Goal: Transaction & Acquisition: Obtain resource

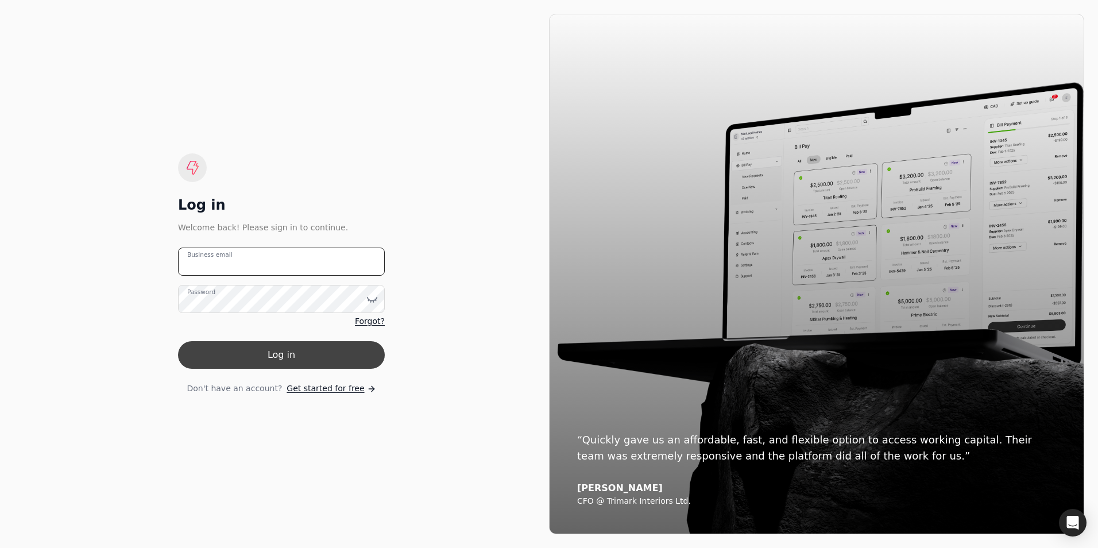
type email "[PERSON_NAME][EMAIL_ADDRESS][PERSON_NAME][DOMAIN_NAME]"
click at [268, 356] on button "Log in" at bounding box center [281, 355] width 207 height 28
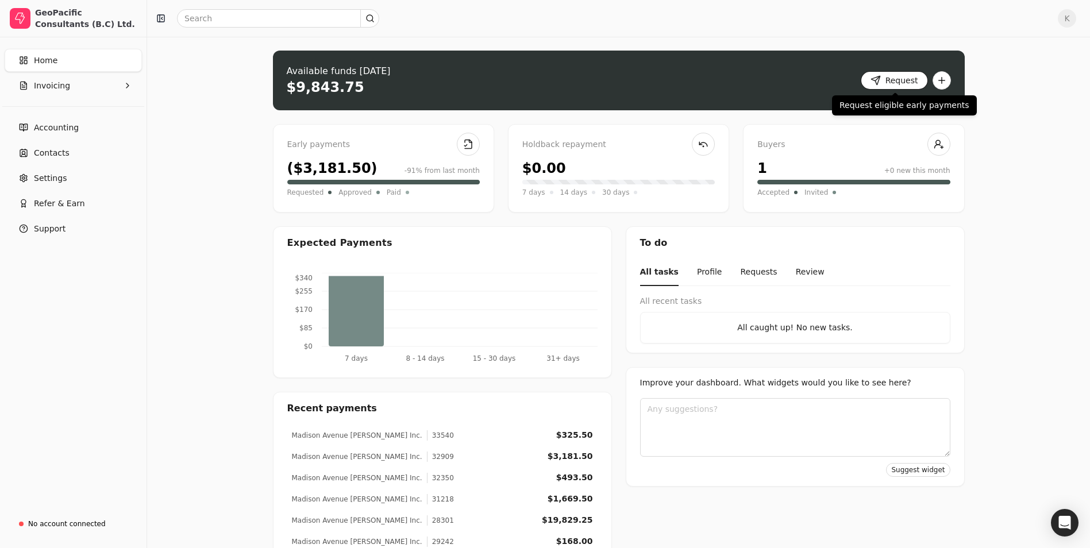
click at [881, 79] on button "Request" at bounding box center [893, 80] width 67 height 18
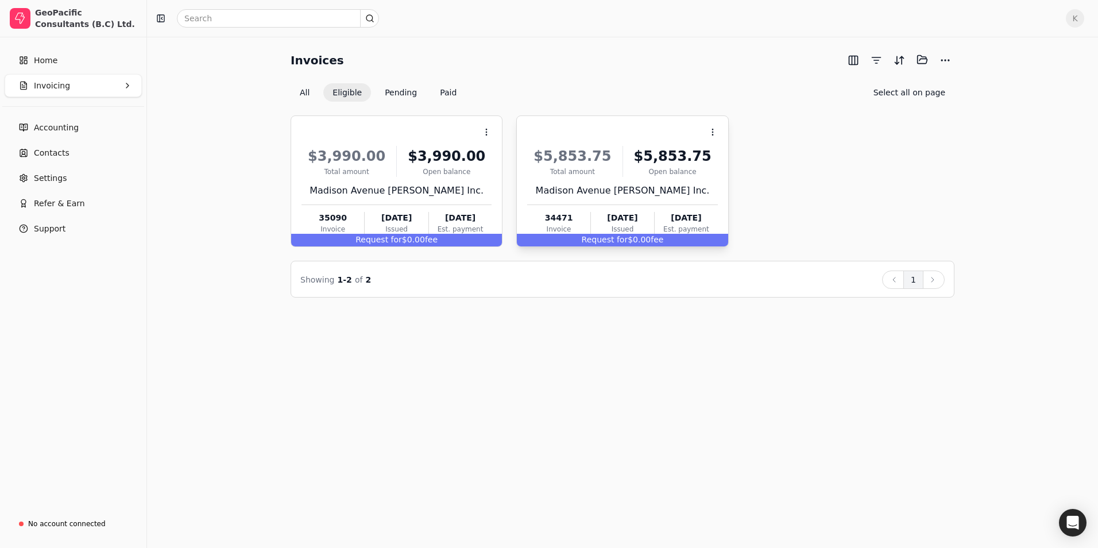
click at [562, 165] on div "$5,853.75" at bounding box center [572, 156] width 90 height 21
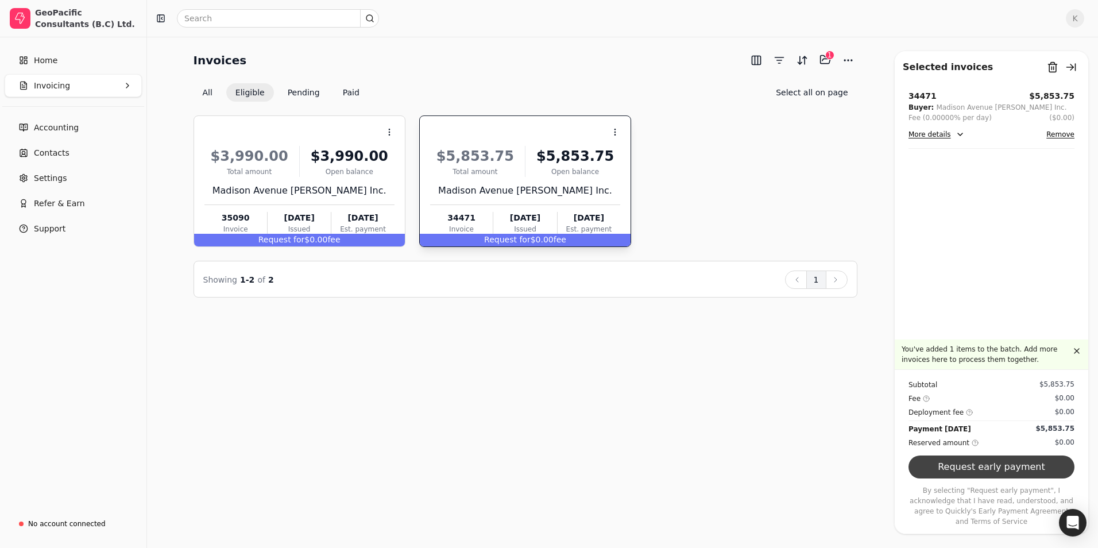
click at [960, 476] on button "Request early payment" at bounding box center [992, 467] width 166 height 23
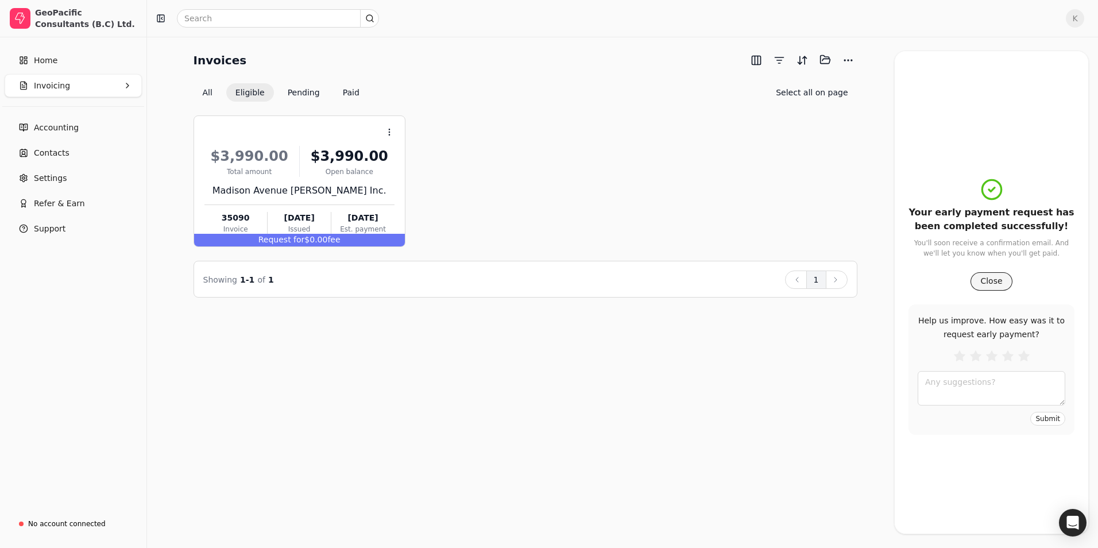
click at [999, 281] on button "Close" at bounding box center [991, 281] width 41 height 18
